Goal: Task Accomplishment & Management: Manage account settings

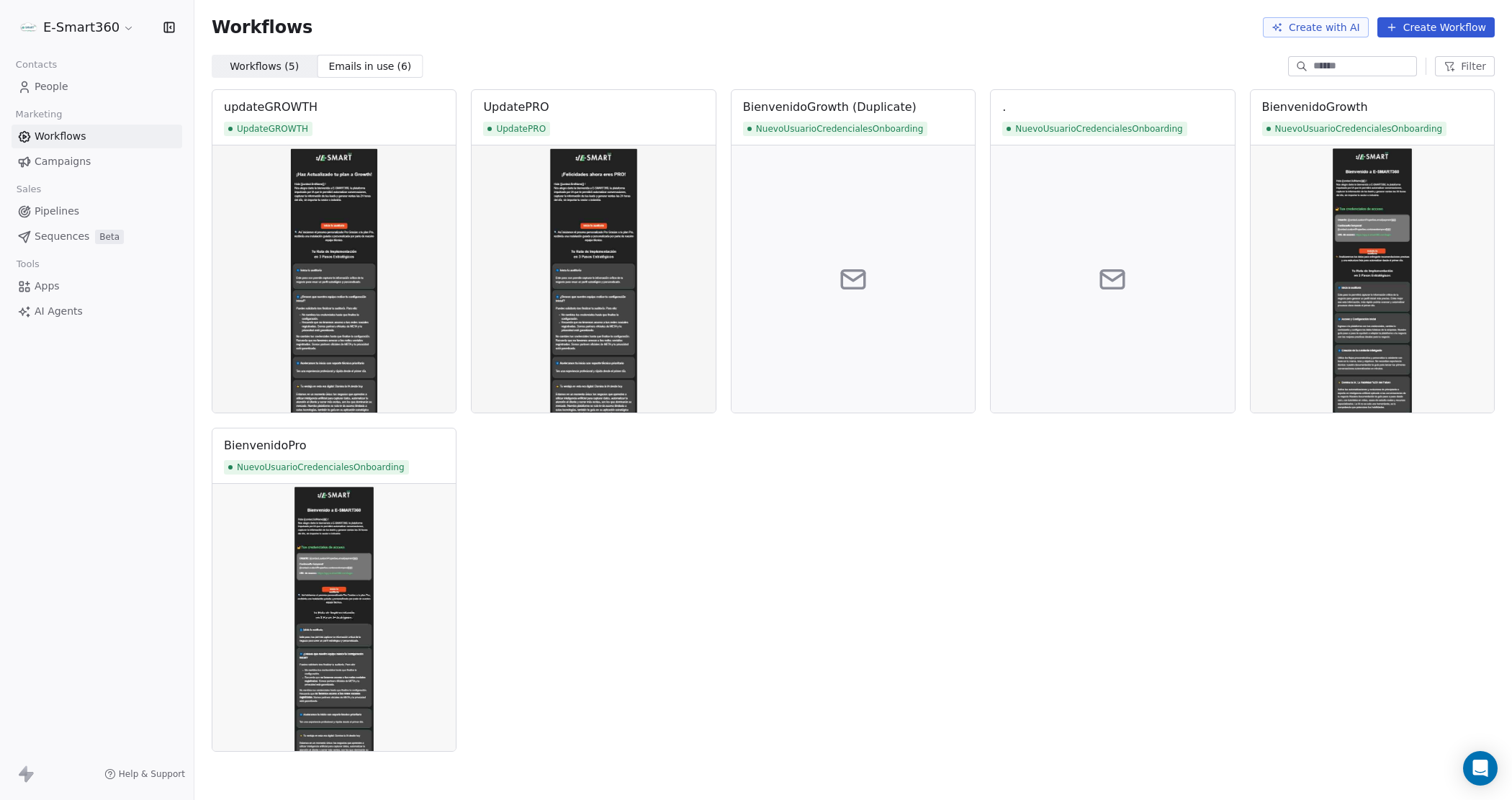
click at [261, 61] on span "Workflows ( 5 )" at bounding box center [264, 67] width 69 height 15
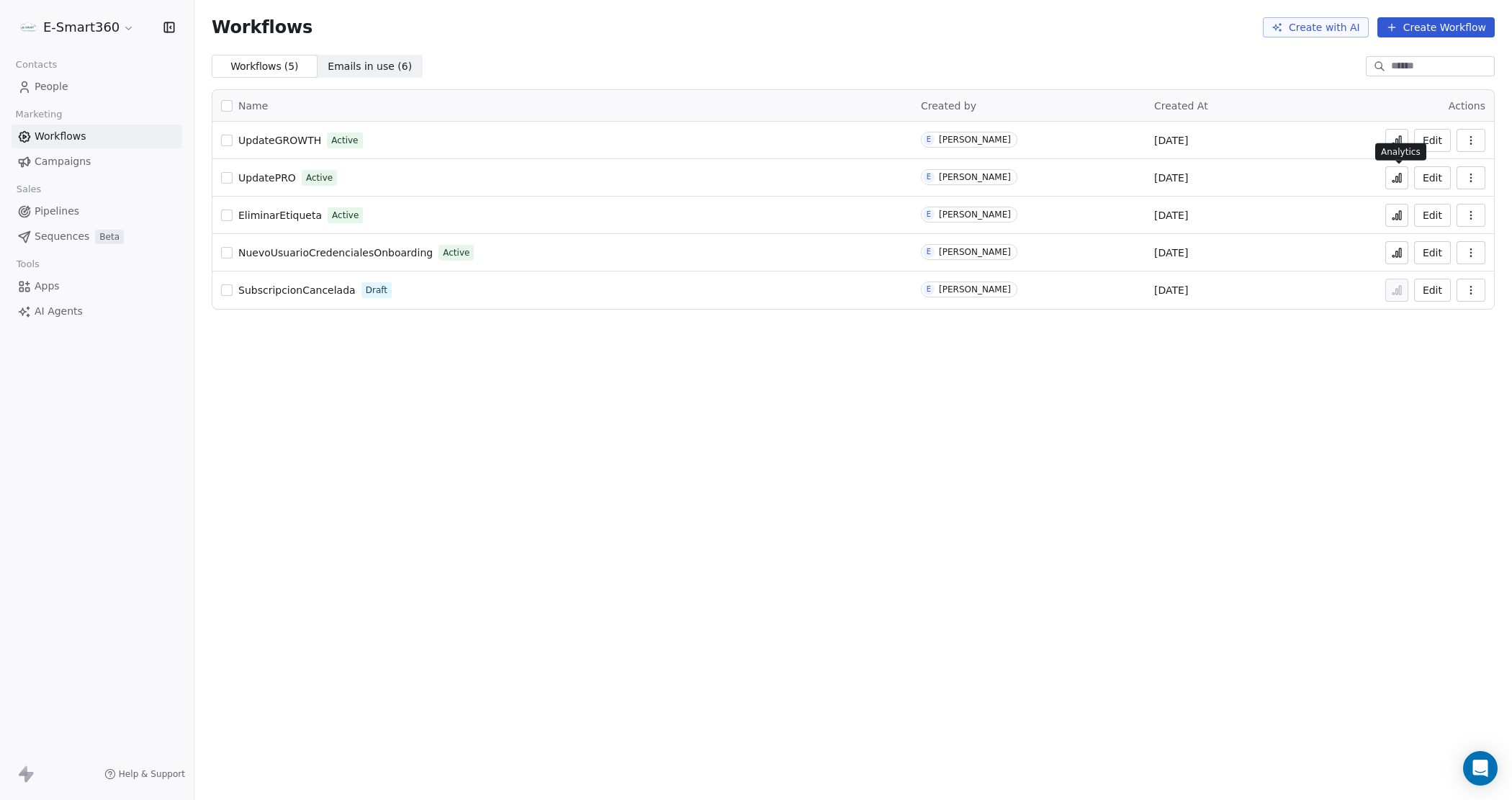
click at [1400, 176] on icon at bounding box center [1400, 178] width 2 height 9
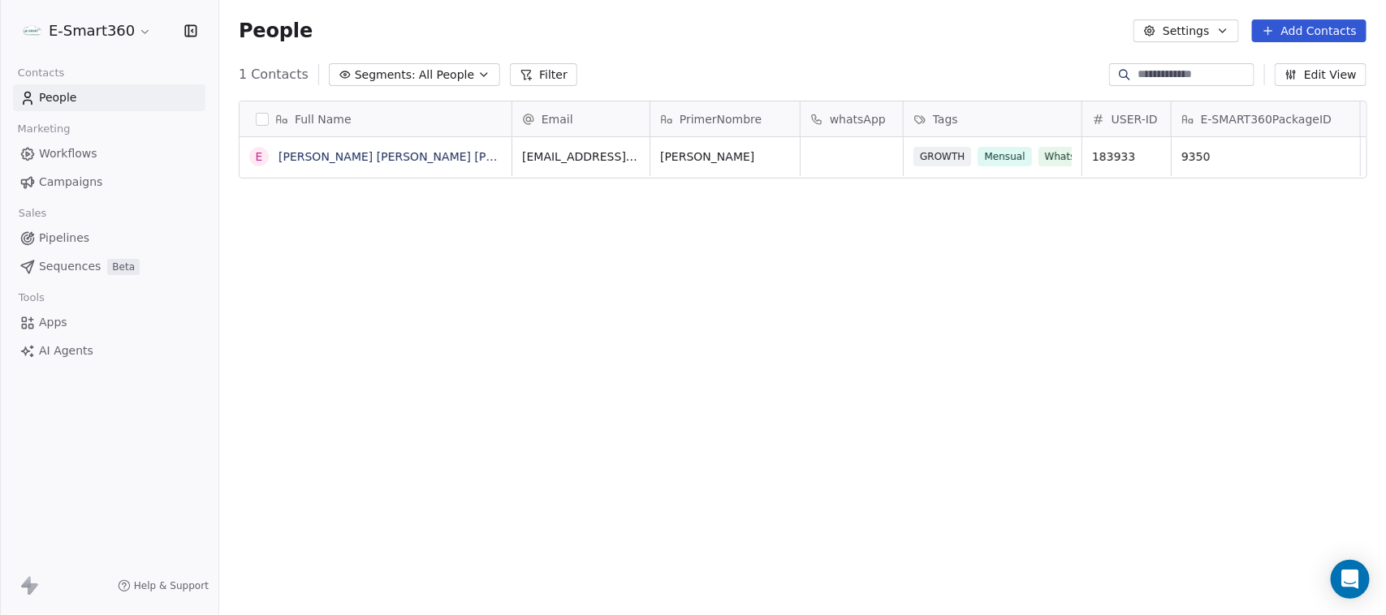
scroll to position [526, 1151]
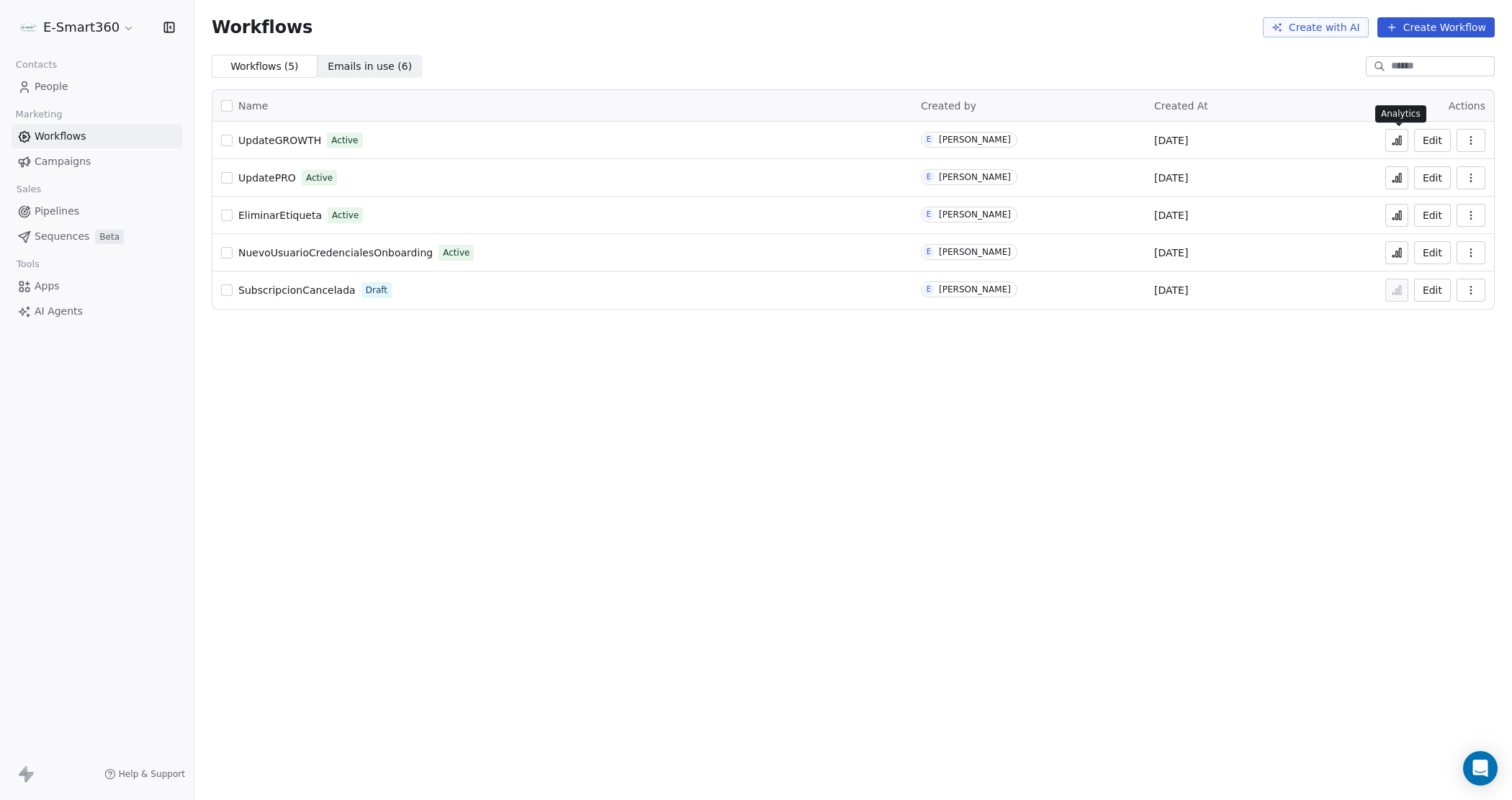
click at [1401, 144] on icon at bounding box center [1397, 140] width 12 height 12
click at [1487, 142] on td "Edit" at bounding box center [1437, 140] width 115 height 37
click at [1475, 139] on icon "button" at bounding box center [1470, 140] width 12 height 12
click at [1427, 138] on button "Edit" at bounding box center [1432, 140] width 36 height 23
click at [1438, 177] on button "Edit" at bounding box center [1432, 178] width 36 height 23
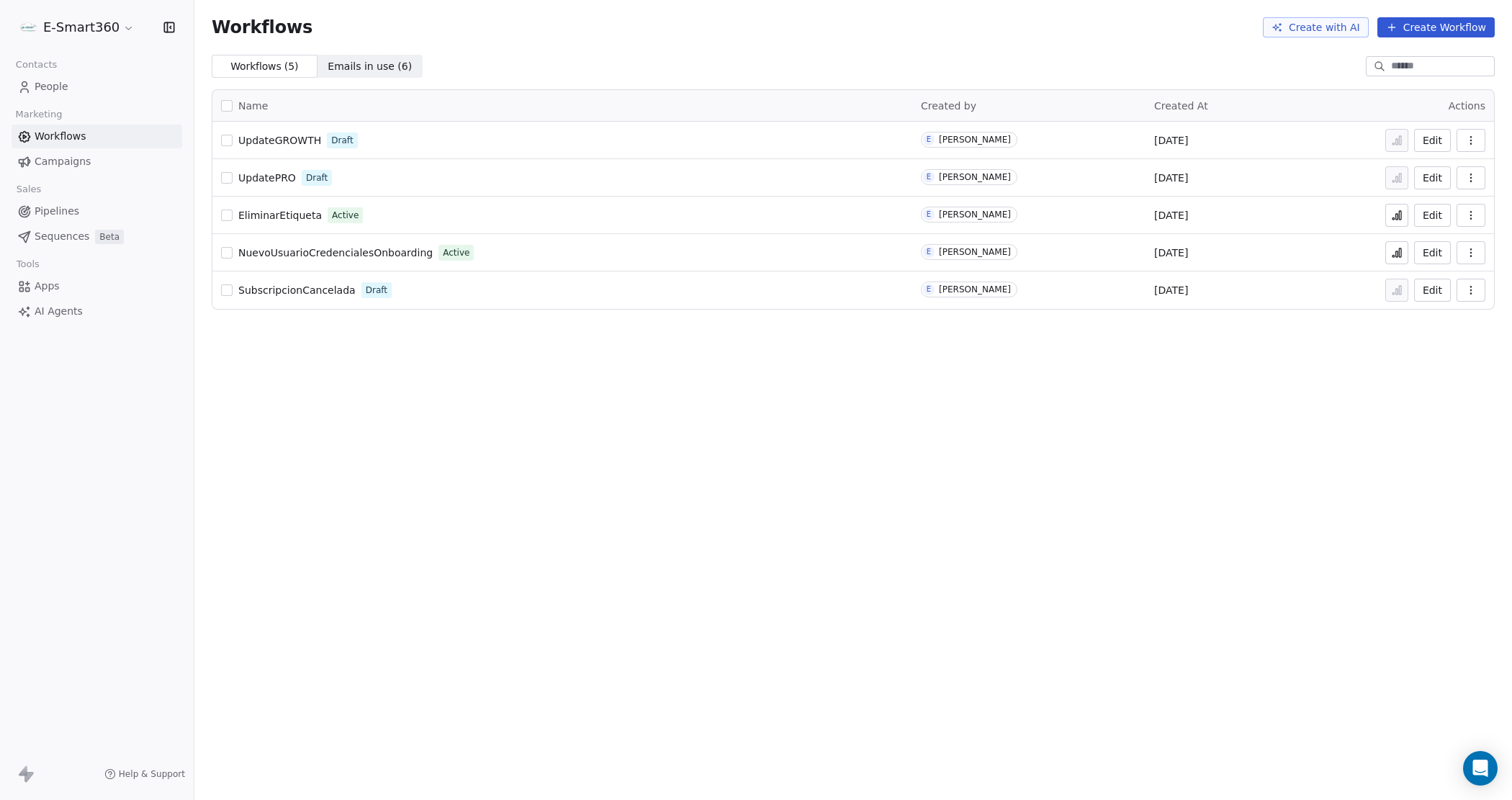
click at [1473, 178] on icon "button" at bounding box center [1470, 177] width 12 height 12
click at [1451, 177] on div "Edit" at bounding box center [1437, 177] width 98 height 20
click at [1442, 180] on button "Edit" at bounding box center [1432, 178] width 36 height 23
click at [1438, 132] on button "Edit" at bounding box center [1432, 140] width 36 height 23
click at [1400, 137] on icon at bounding box center [1400, 140] width 2 height 9
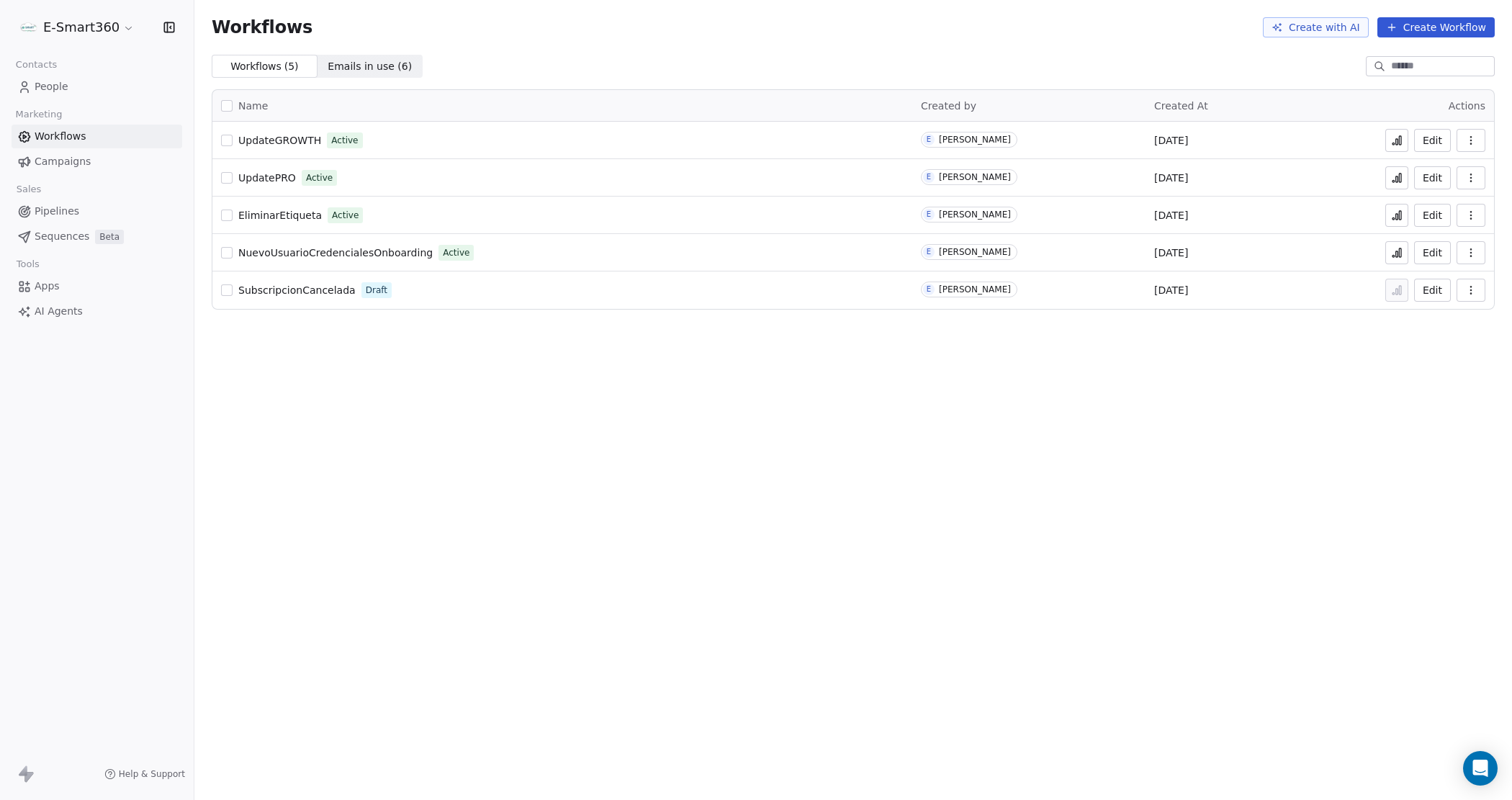
click at [1406, 254] on button at bounding box center [1397, 253] width 23 height 23
click at [1487, 144] on td "Edit" at bounding box center [1437, 140] width 115 height 37
click at [1479, 143] on button "button" at bounding box center [1471, 140] width 28 height 23
click at [1453, 182] on div "Analytics" at bounding box center [1434, 175] width 92 height 23
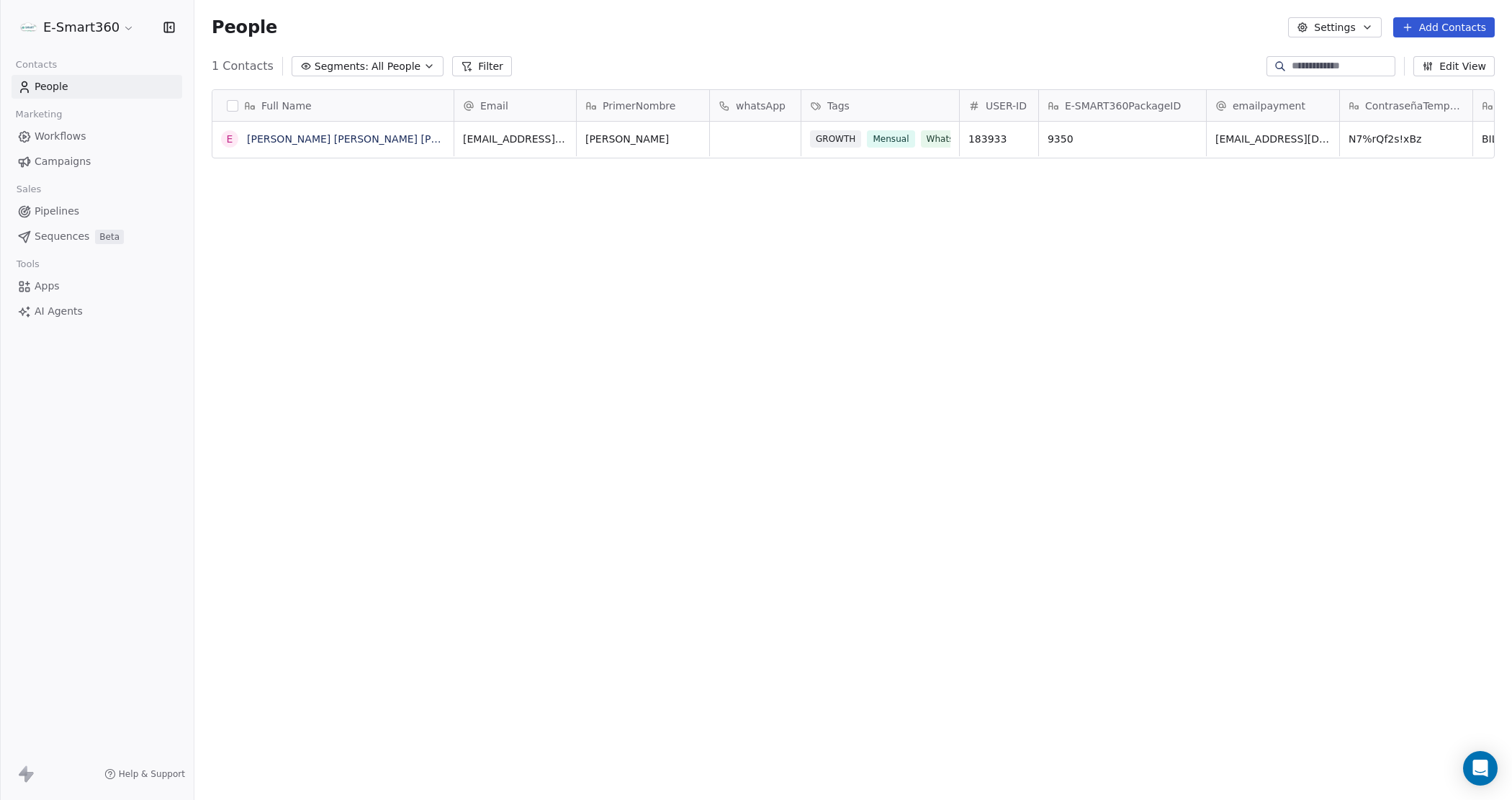
scroll to position [691, 1304]
click at [337, 143] on link "Emmanuel Tester Suarez Lopez" at bounding box center [375, 138] width 258 height 12
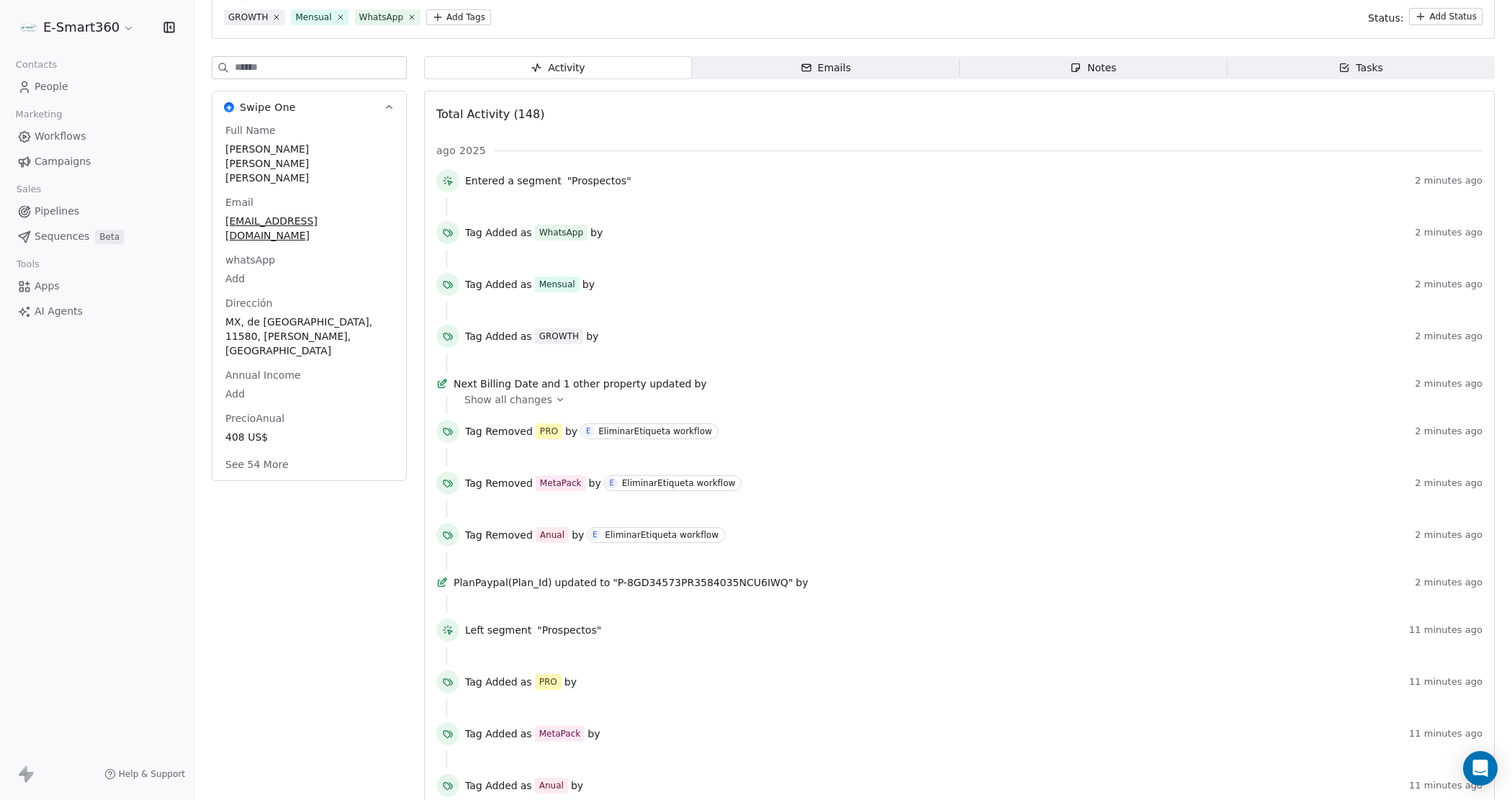
scroll to position [90, 0]
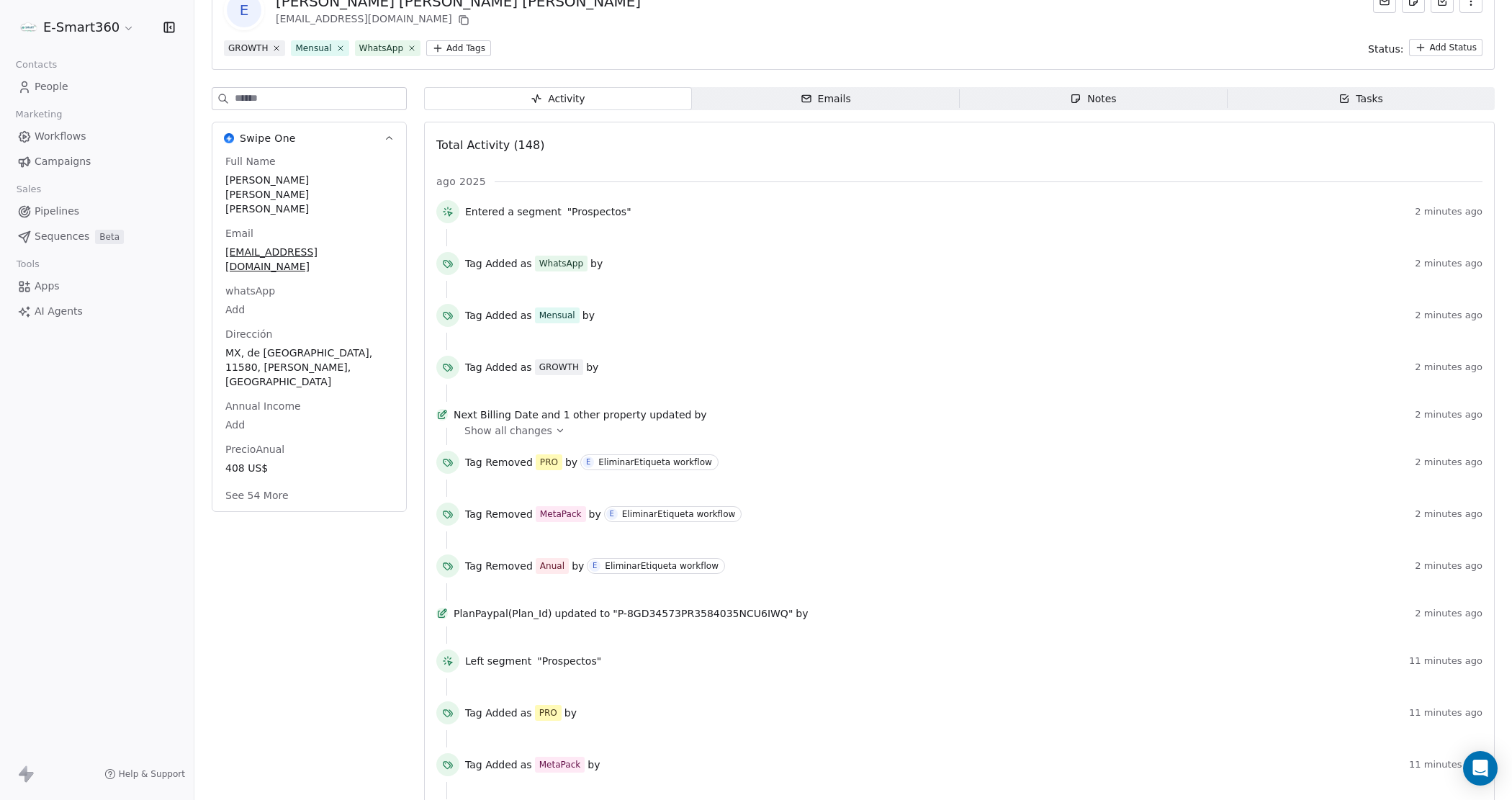
click at [490, 214] on span "Entered a segment" at bounding box center [513, 212] width 97 height 14
click at [450, 206] on icon at bounding box center [448, 211] width 12 height 12
click at [1348, 101] on div "Tasks" at bounding box center [1360, 98] width 44 height 15
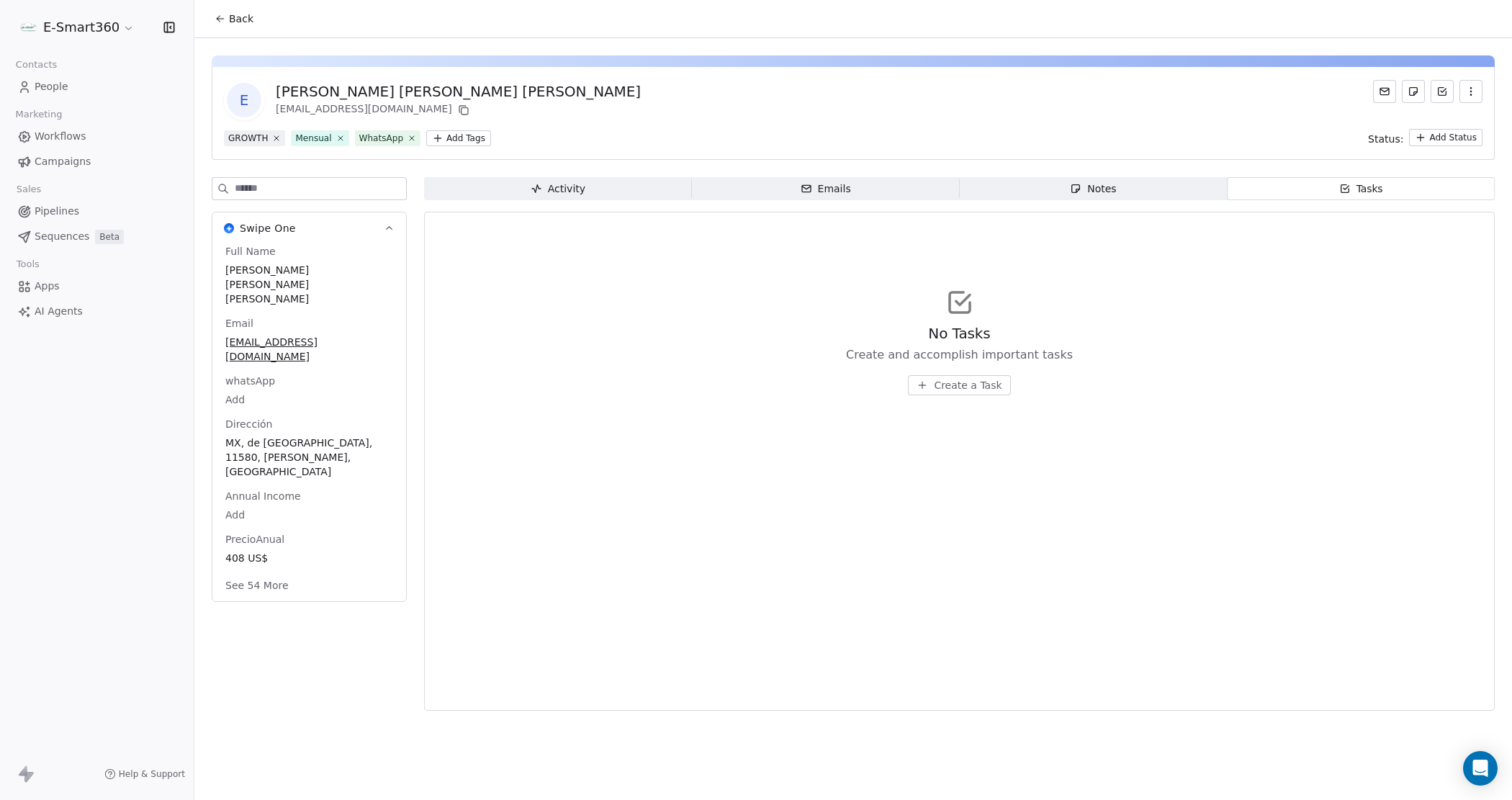
click at [1141, 184] on span "Notes Notes" at bounding box center [1093, 189] width 268 height 23
click at [842, 197] on span "Emails Emails" at bounding box center [826, 189] width 268 height 23
click at [490, 178] on span "Activity Activity" at bounding box center [558, 189] width 268 height 23
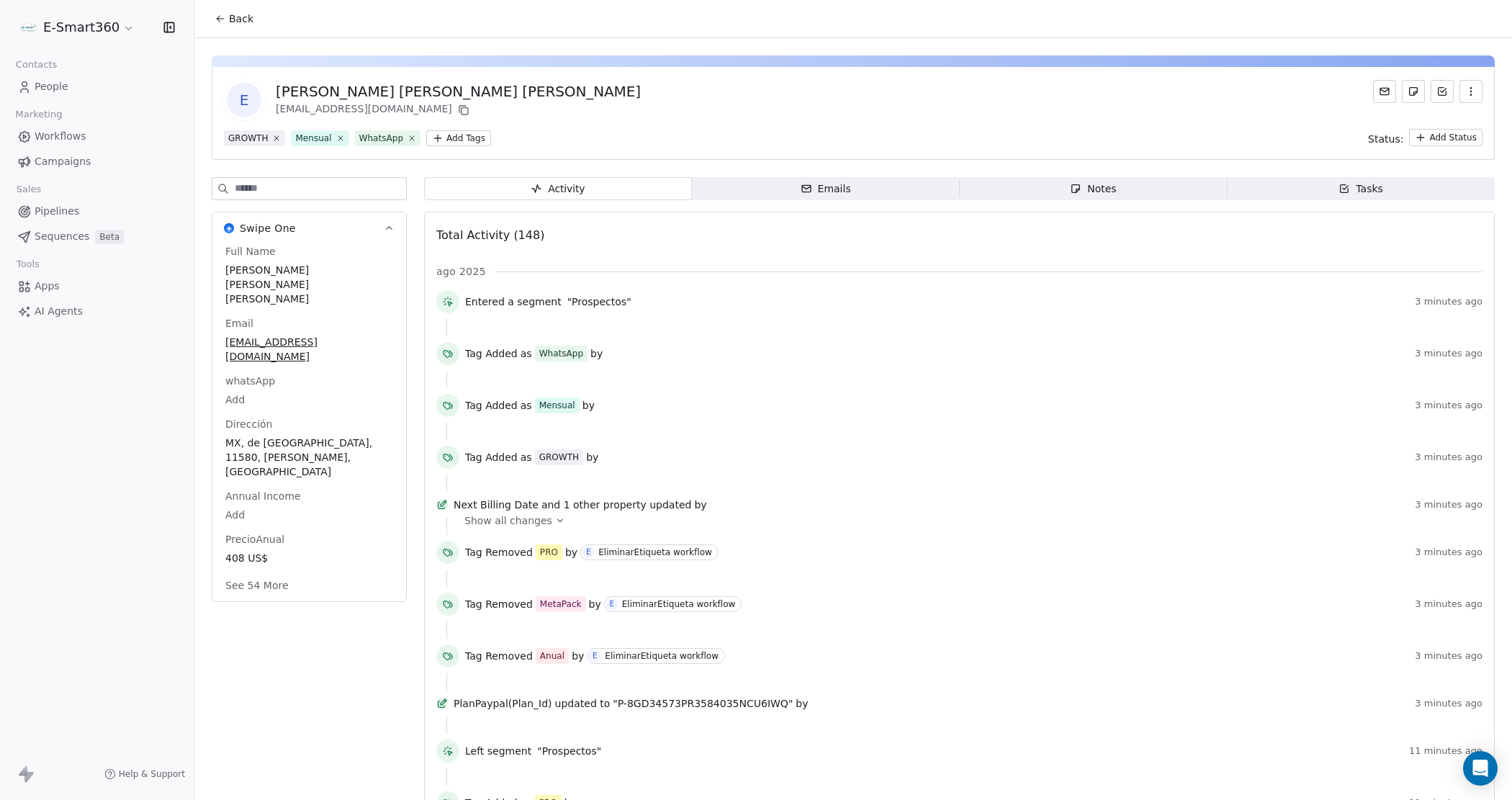
scroll to position [90, 0]
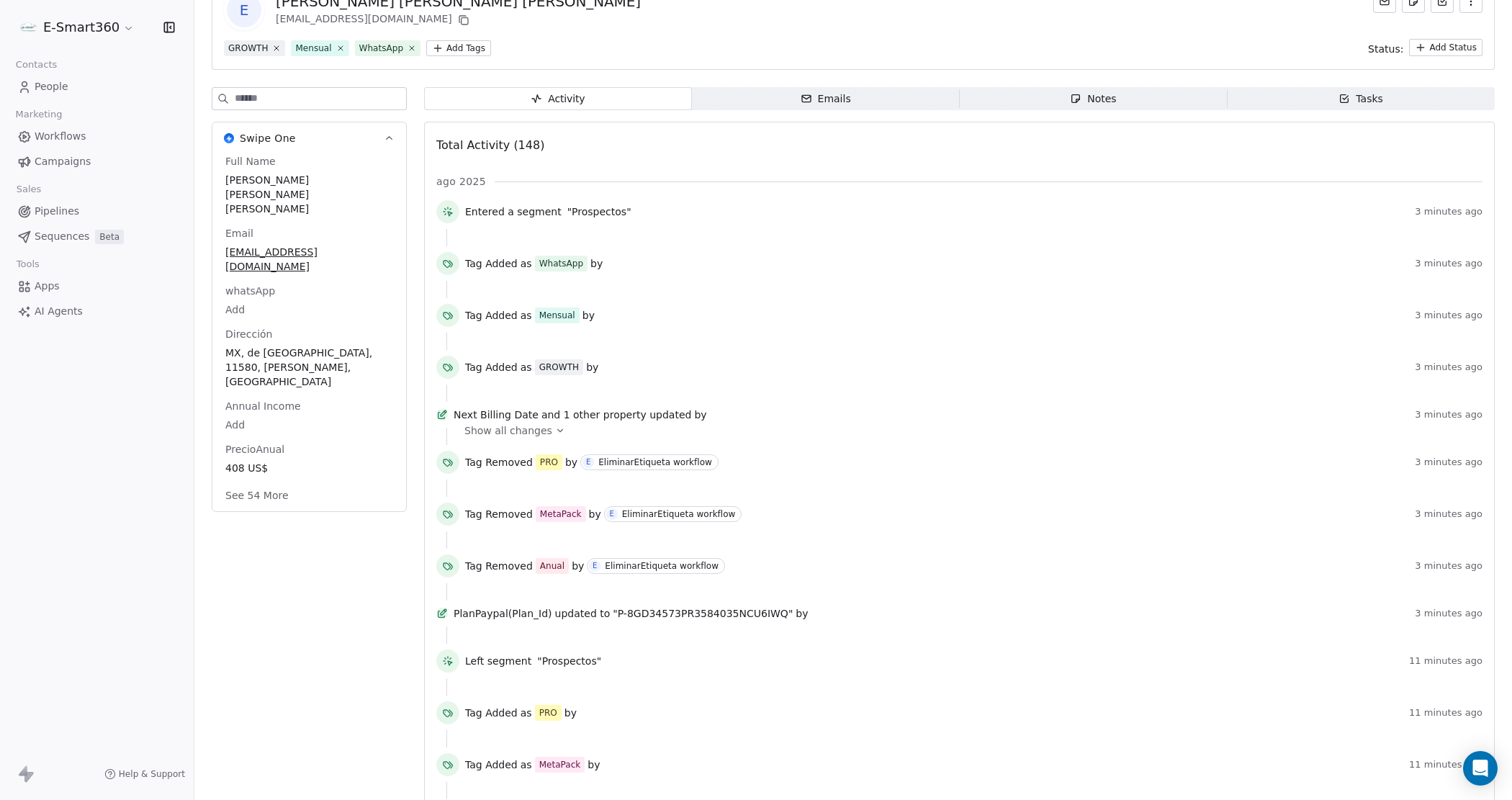
click at [322, 437] on div "Full Name Emmanuel Tester Suarez Lopez Email slfamilia769@gmail.com whatsApp Ad…" at bounding box center [309, 330] width 174 height 351
click at [274, 482] on button "See 54 More" at bounding box center [256, 495] width 81 height 26
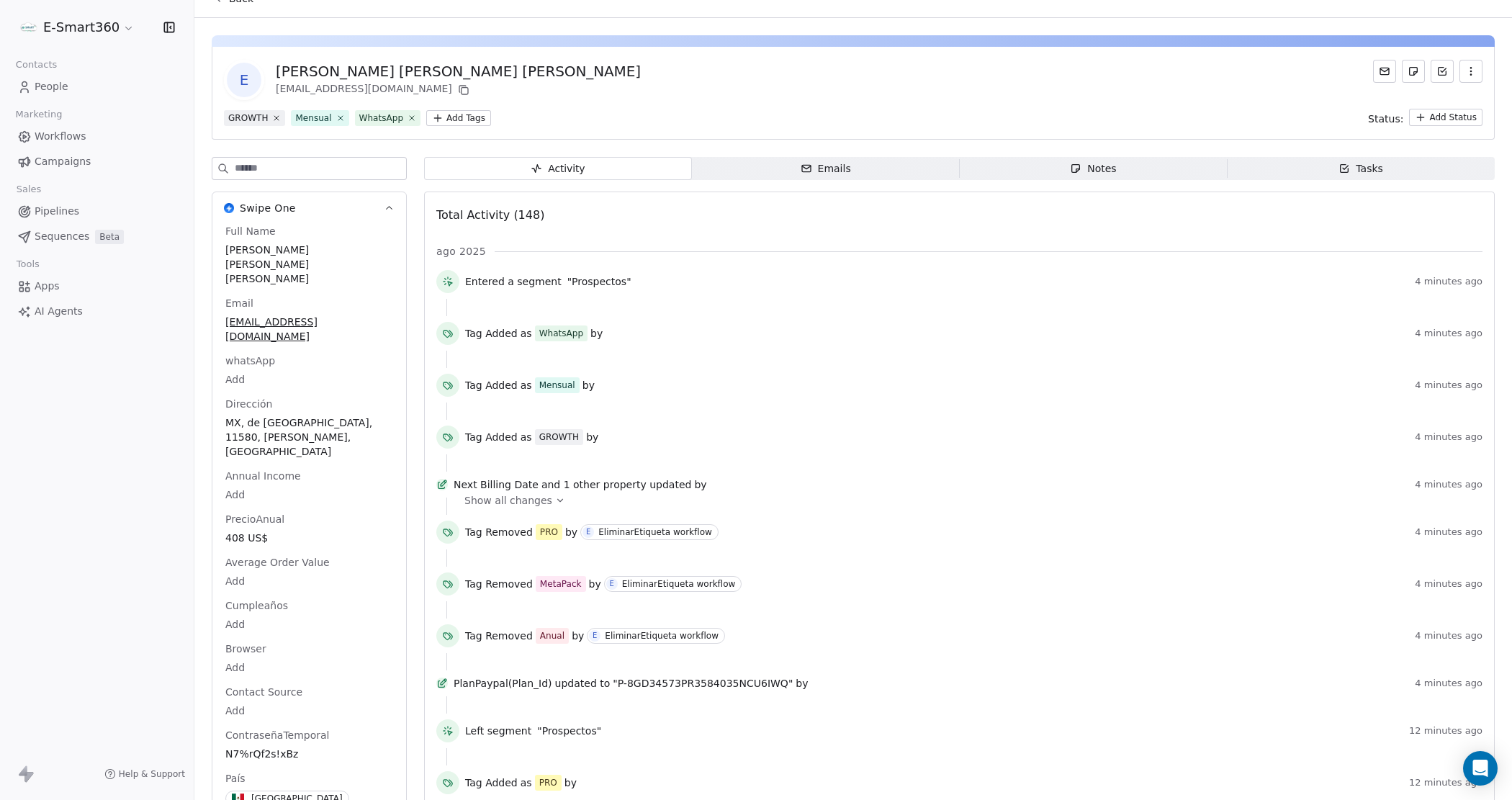
scroll to position [0, 0]
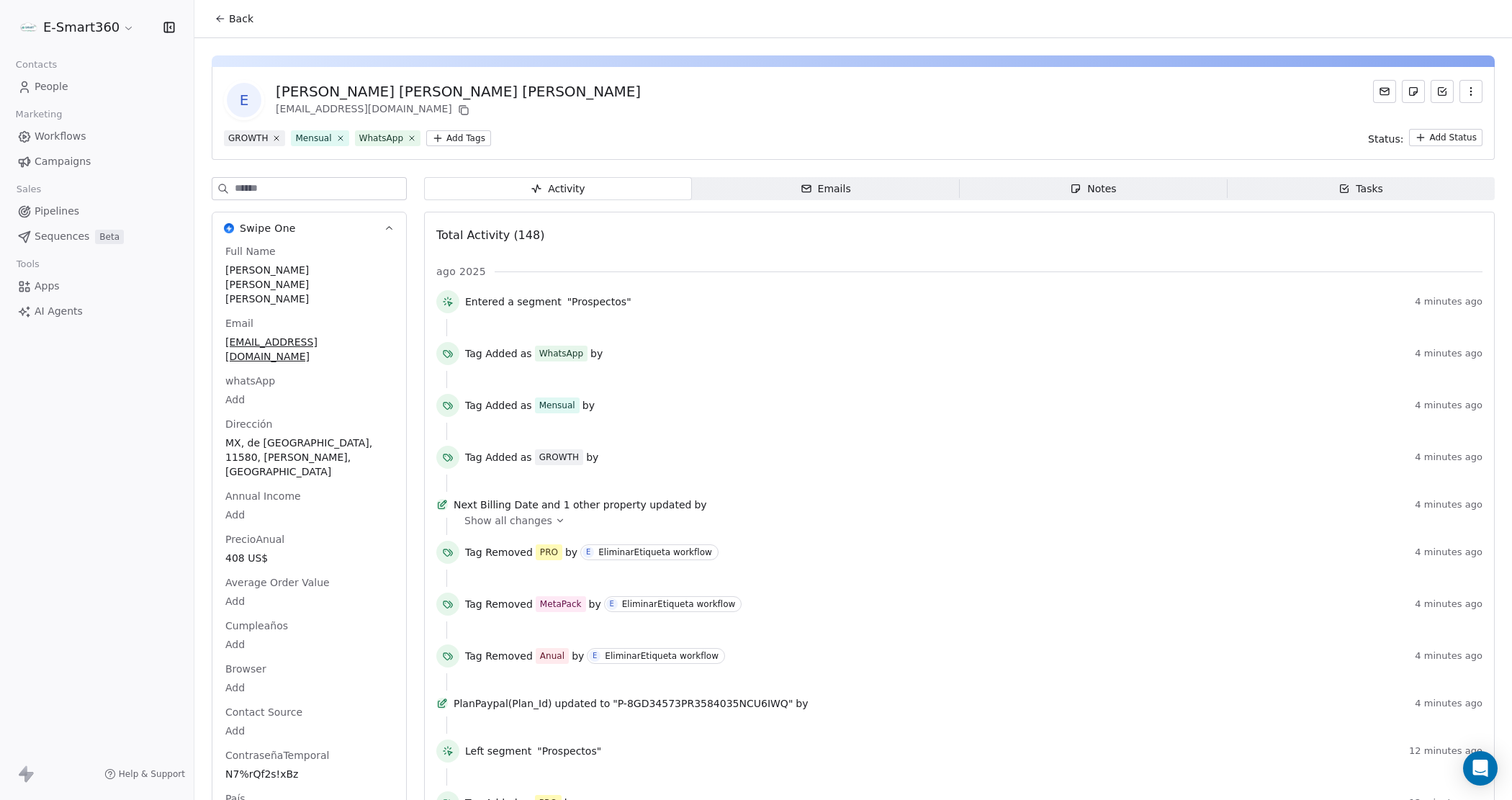
click at [65, 85] on span "People" at bounding box center [51, 86] width 34 height 15
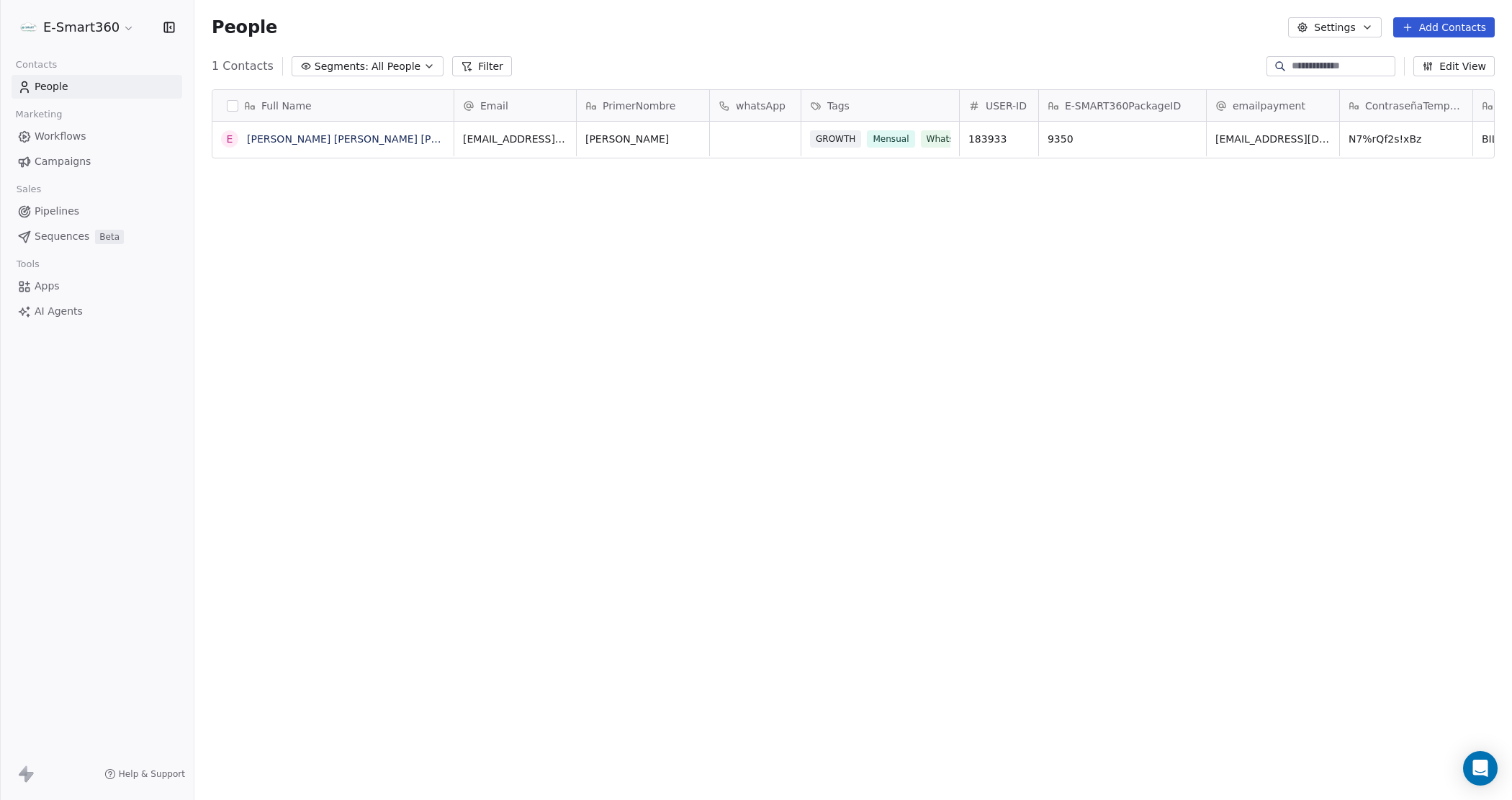
scroll to position [691, 1304]
click at [101, 30] on html "E-Smart360 Contacts People Marketing Workflows Campaigns Sales Pipelines Sequen…" at bounding box center [756, 400] width 1512 height 800
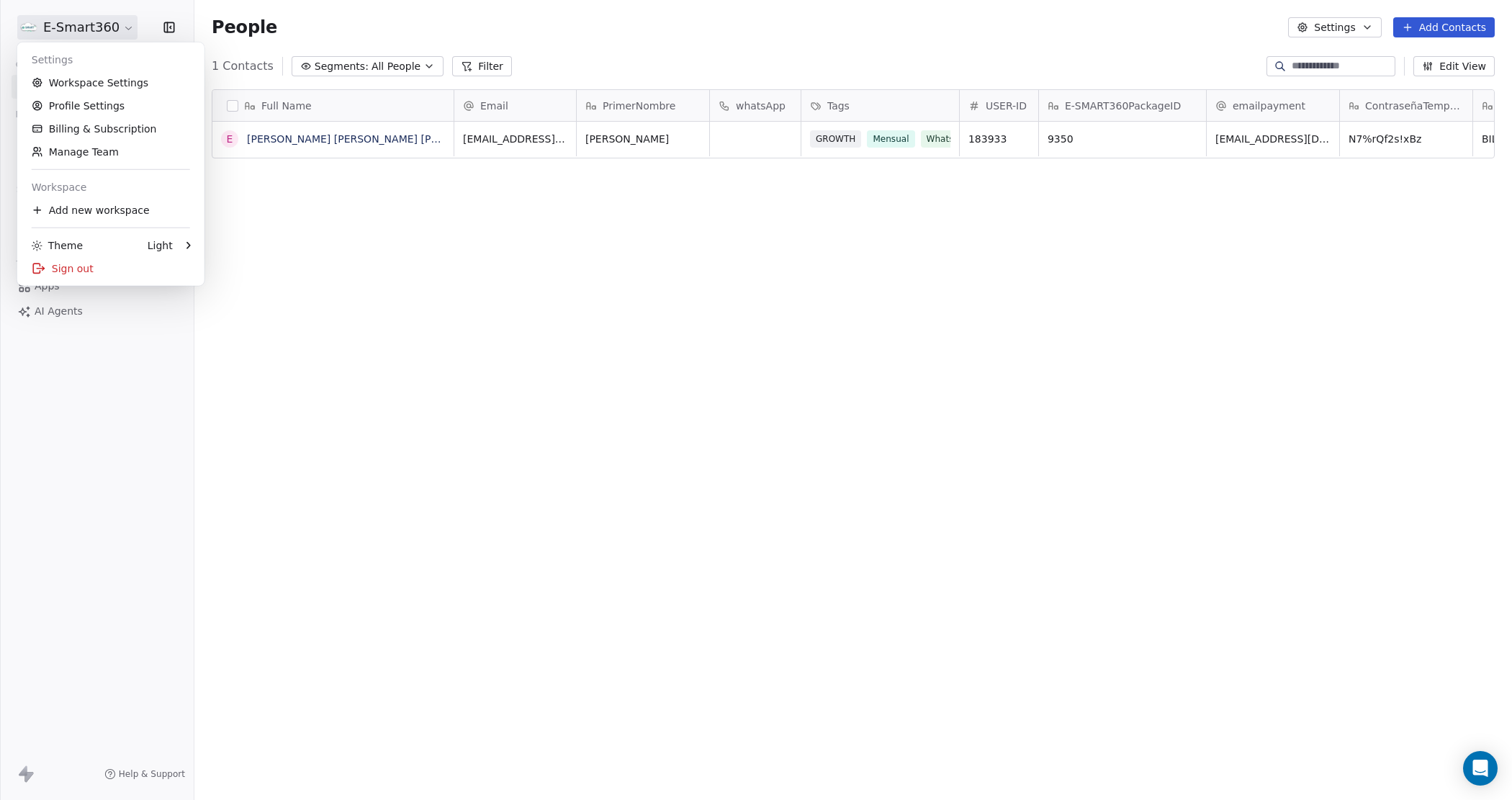
click at [342, 299] on html "E-Smart360 Contacts People Marketing Workflows Campaigns Sales Pipelines Sequen…" at bounding box center [756, 400] width 1512 height 800
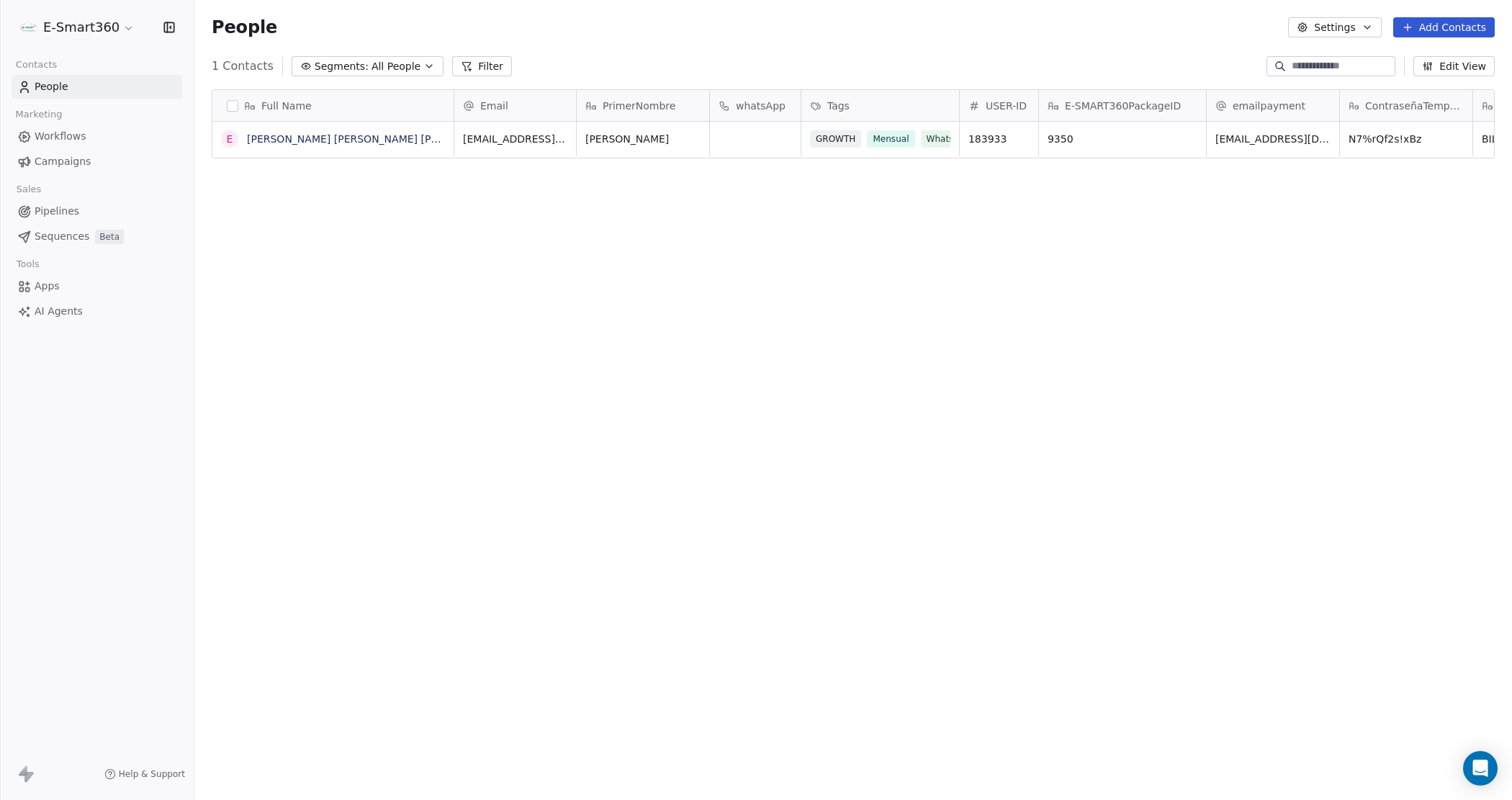
click at [153, 144] on link "Workflows" at bounding box center [97, 136] width 170 height 24
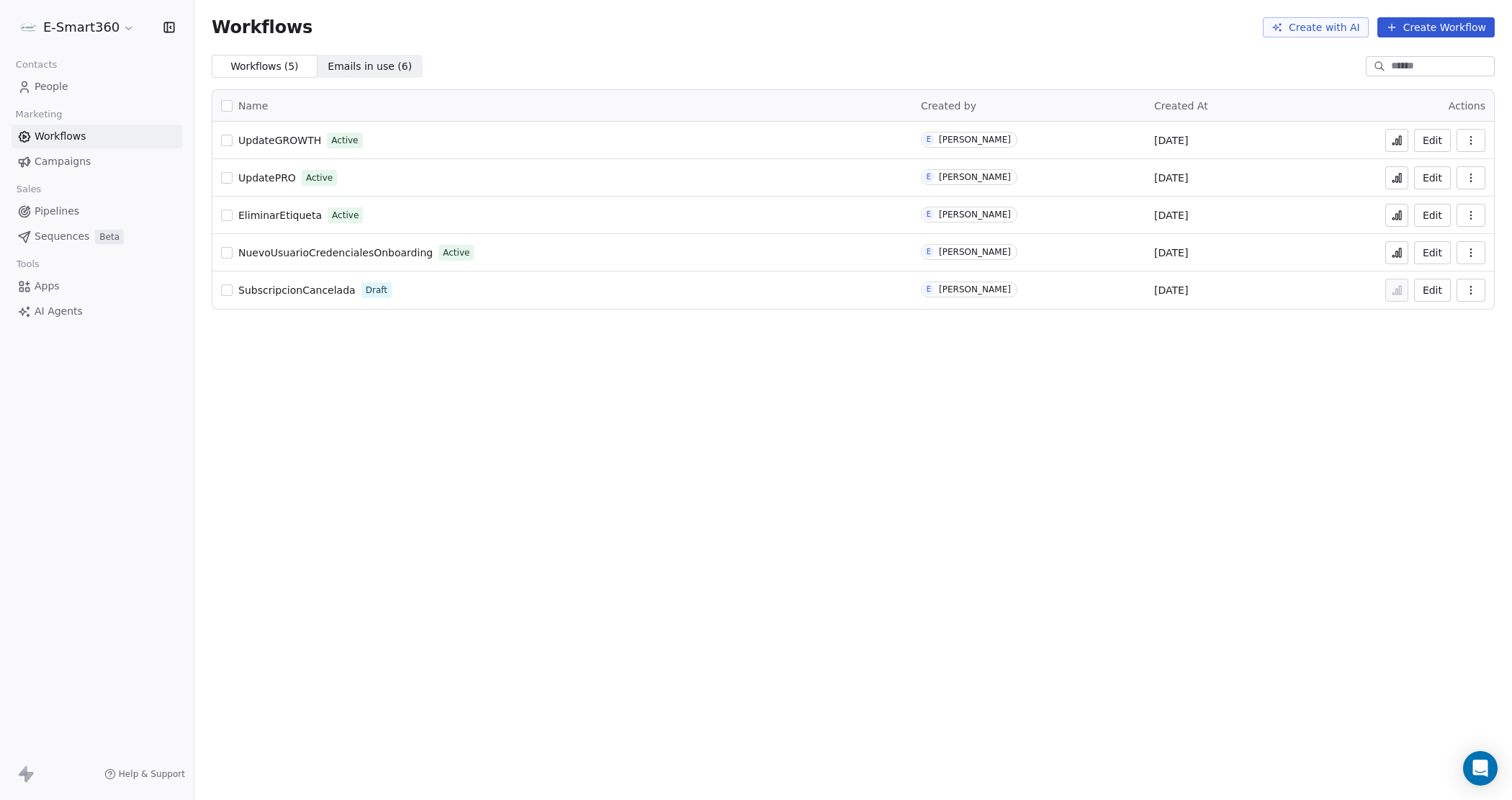
click at [1438, 214] on button "Edit" at bounding box center [1432, 216] width 36 height 23
click at [1438, 213] on button "Edit" at bounding box center [1432, 216] width 36 height 23
click at [1438, 170] on button "Edit" at bounding box center [1432, 178] width 36 height 23
click at [1394, 224] on button at bounding box center [1397, 216] width 23 height 23
click at [1440, 216] on button "Edit" at bounding box center [1432, 216] width 36 height 23
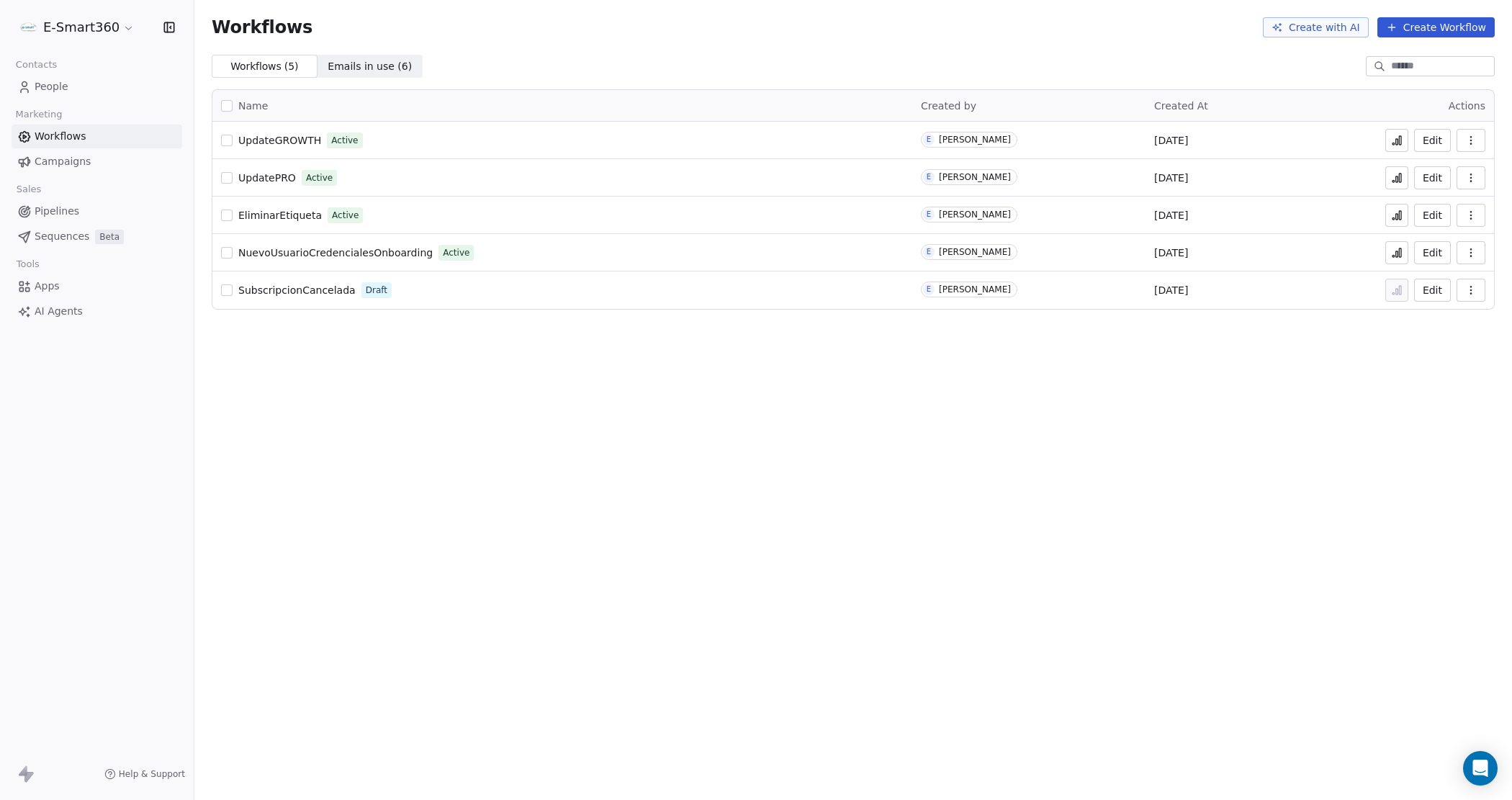
click at [1424, 214] on button "Edit" at bounding box center [1432, 216] width 36 height 23
click at [1430, 141] on button "Edit" at bounding box center [1432, 140] width 36 height 23
click at [1400, 142] on icon at bounding box center [1400, 140] width 2 height 9
drag, startPoint x: 4, startPoint y: 48, endPoint x: 1127, endPoint y: 333, distance: 1158.6
click at [1127, 333] on div "Workflows Create with AI Create Workflow Workflows ( 5 ) Workflows ( 5 ) Emails…" at bounding box center [853, 400] width 1318 height 800
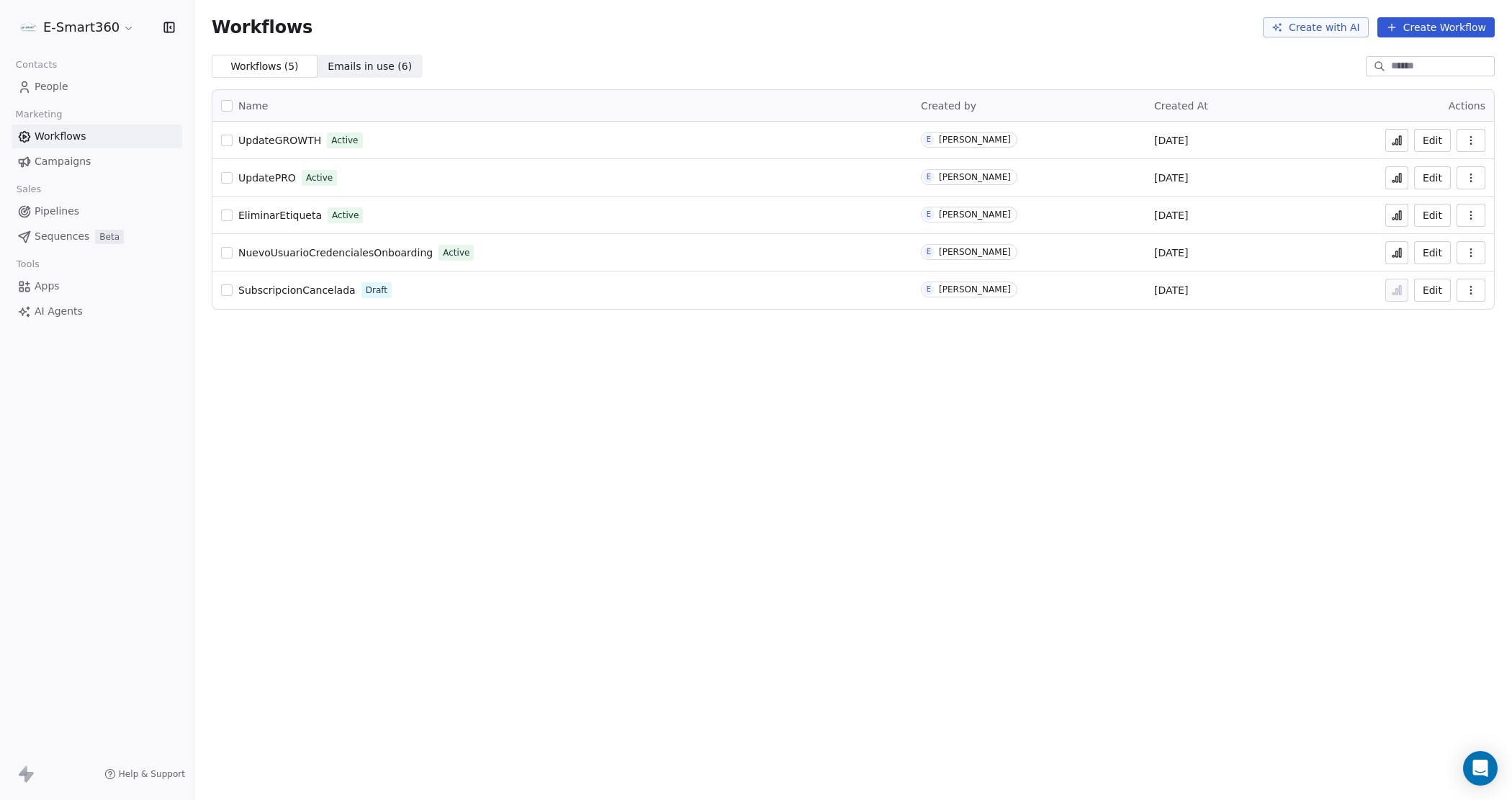
click at [1423, 253] on button "Edit" at bounding box center [1432, 253] width 36 height 23
click at [1434, 256] on button "Edit" at bounding box center [1432, 253] width 36 height 23
click at [1428, 175] on button "Edit" at bounding box center [1432, 178] width 36 height 23
click at [1438, 140] on button "Edit" at bounding box center [1432, 140] width 36 height 23
click at [1423, 185] on button "Edit" at bounding box center [1432, 178] width 36 height 23
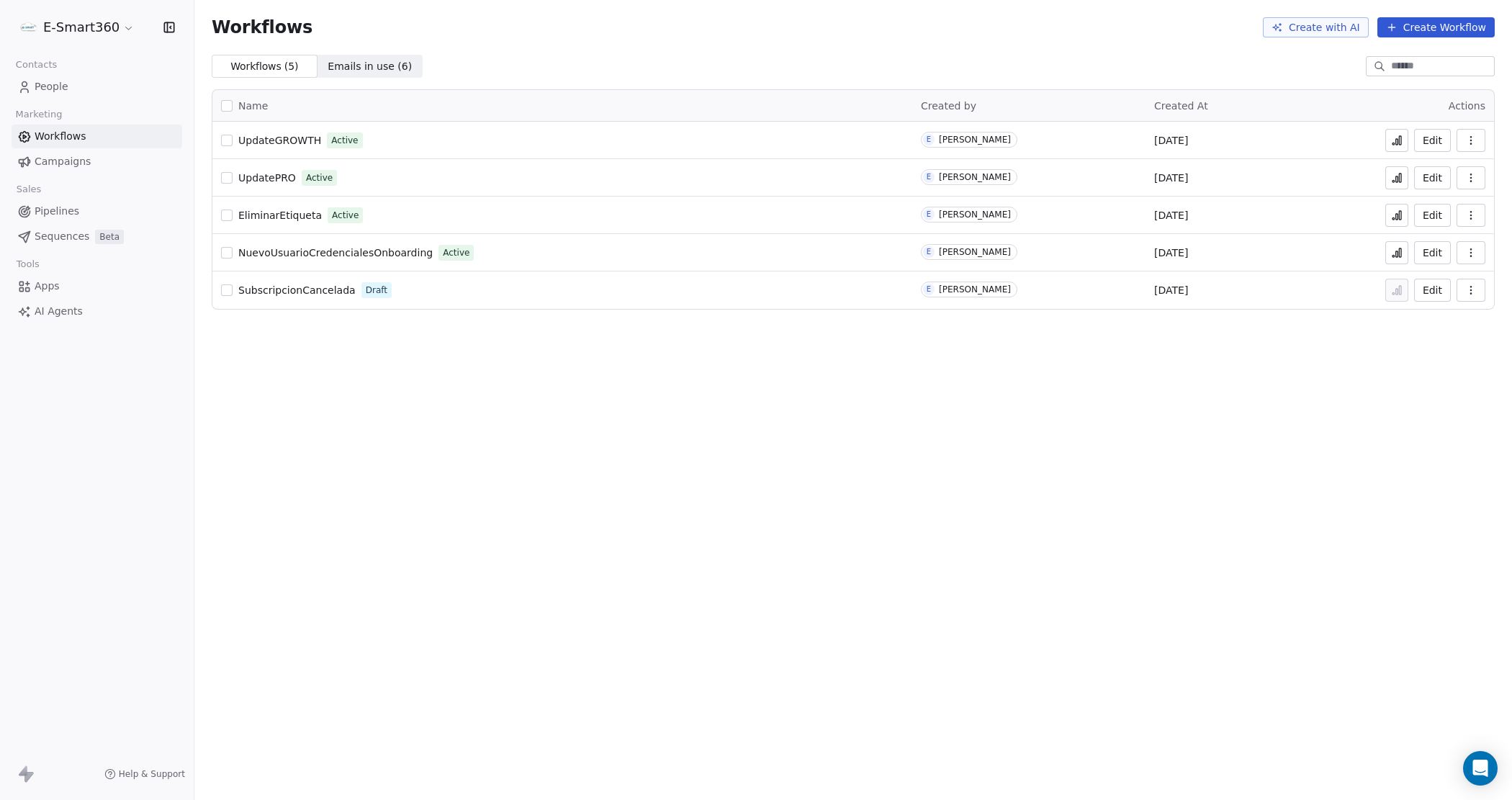
click at [1441, 174] on button "Edit" at bounding box center [1432, 178] width 36 height 23
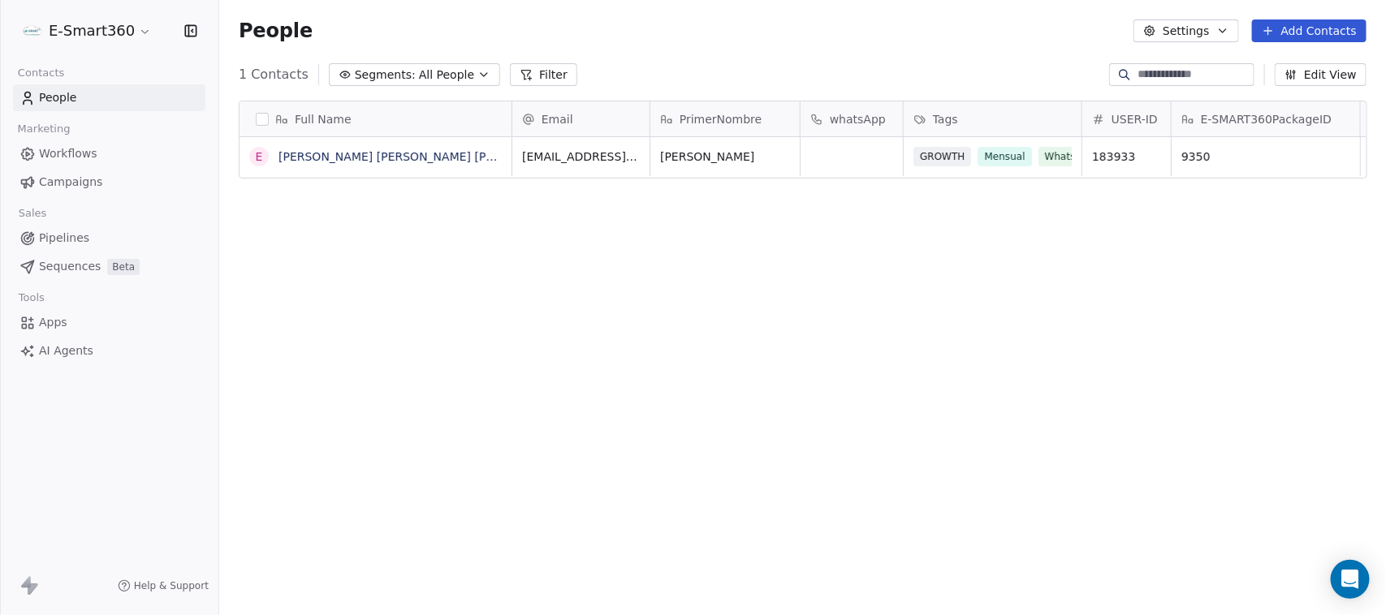
scroll to position [526, 1151]
click at [403, 161] on link "[PERSON_NAME] [PERSON_NAME] [PERSON_NAME]" at bounding box center [423, 156] width 291 height 13
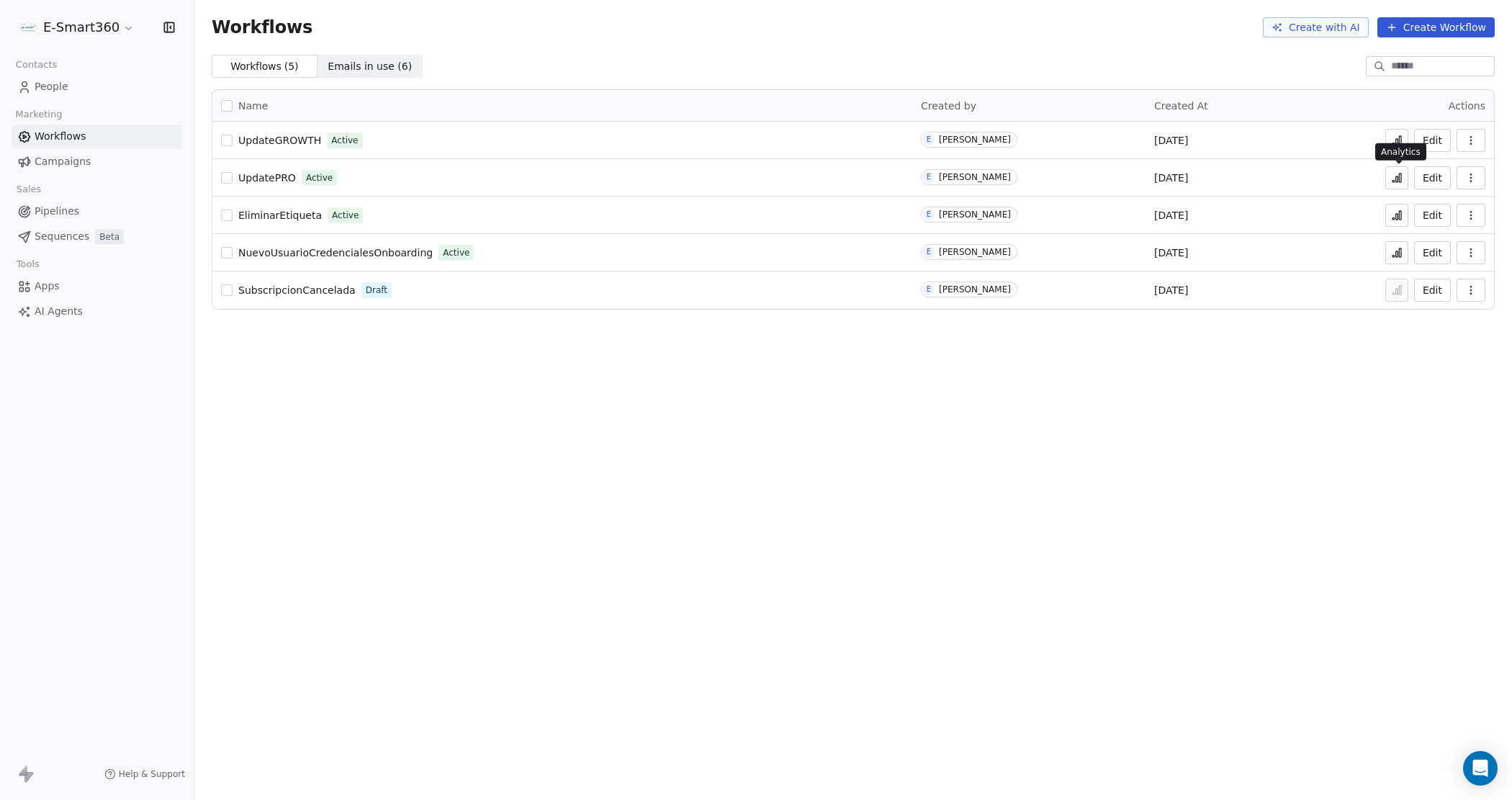
click at [1400, 181] on icon at bounding box center [1400, 178] width 2 height 9
click at [262, 172] on span "UpdatePRO" at bounding box center [267, 177] width 58 height 12
click at [1401, 177] on icon at bounding box center [1400, 178] width 2 height 9
click at [1396, 147] on button at bounding box center [1397, 140] width 23 height 23
click at [1430, 182] on button "Edit" at bounding box center [1432, 178] width 36 height 23
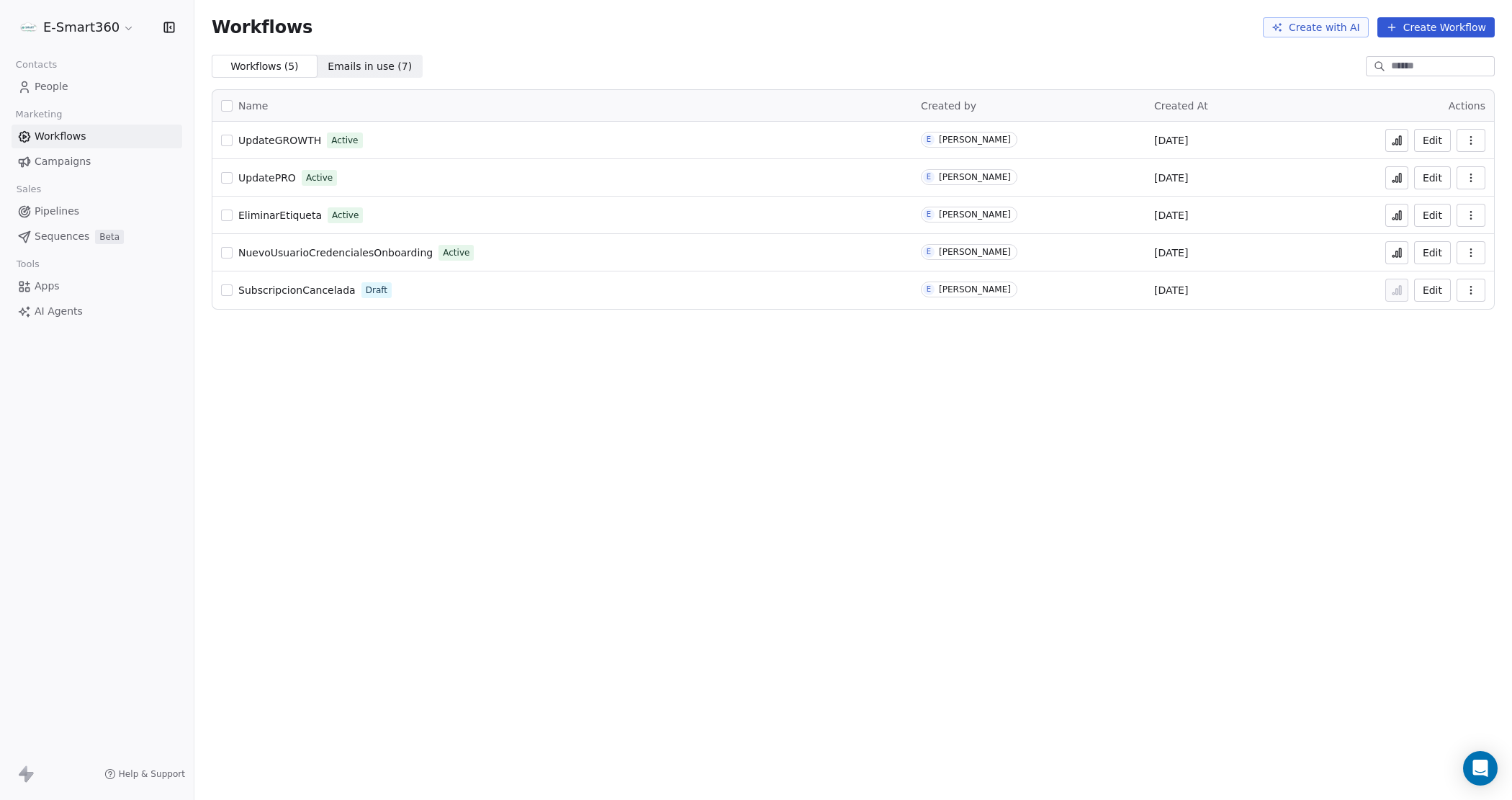
click at [1428, 140] on button "Edit" at bounding box center [1432, 140] width 36 height 23
click at [1445, 180] on button "Edit" at bounding box center [1432, 178] width 36 height 23
click at [1460, 134] on button "button" at bounding box center [1471, 140] width 28 height 23
click at [1426, 242] on span "Delete" at bounding box center [1427, 244] width 33 height 14
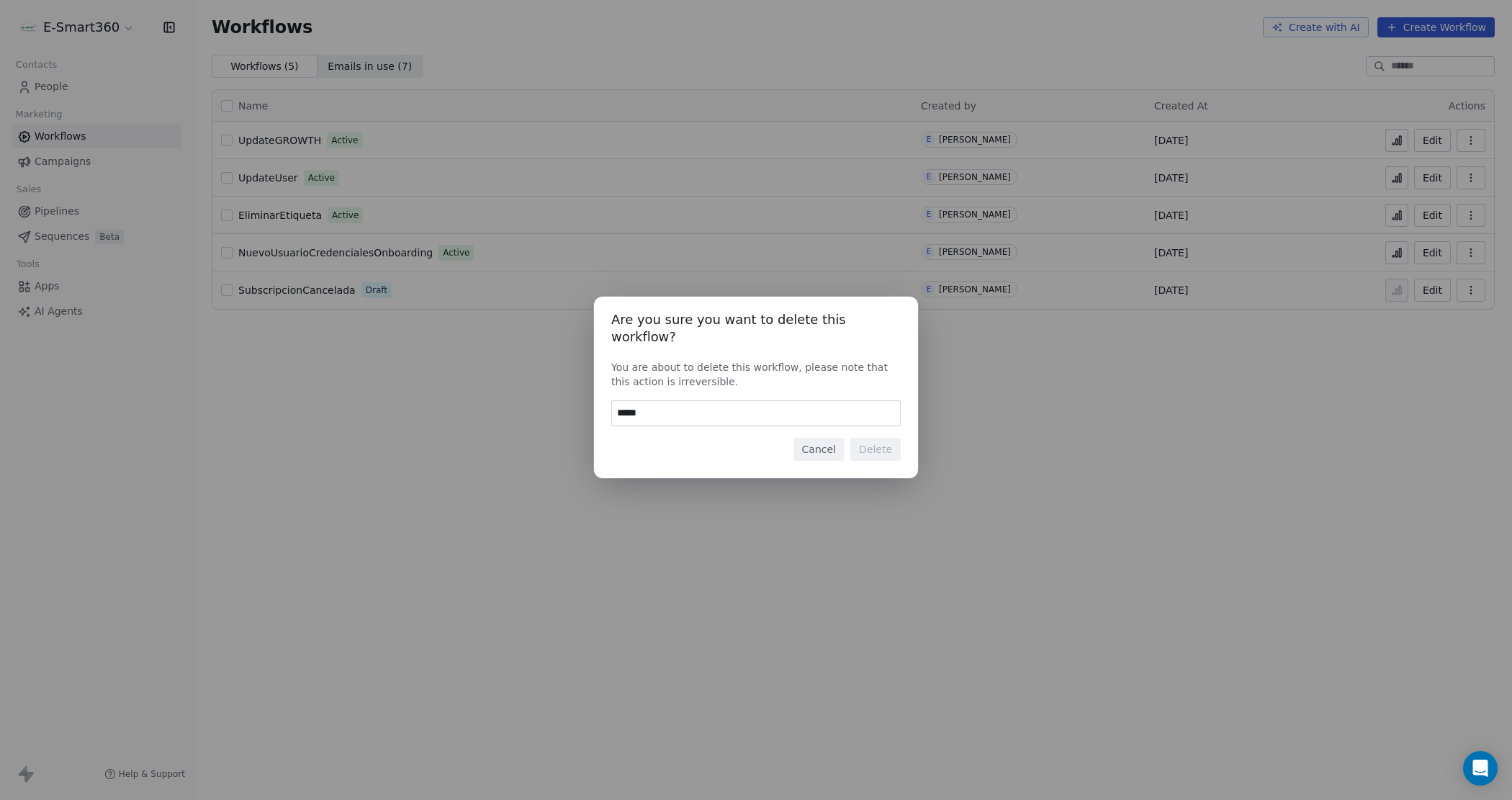
type input "******"
